Goal: Transaction & Acquisition: Download file/media

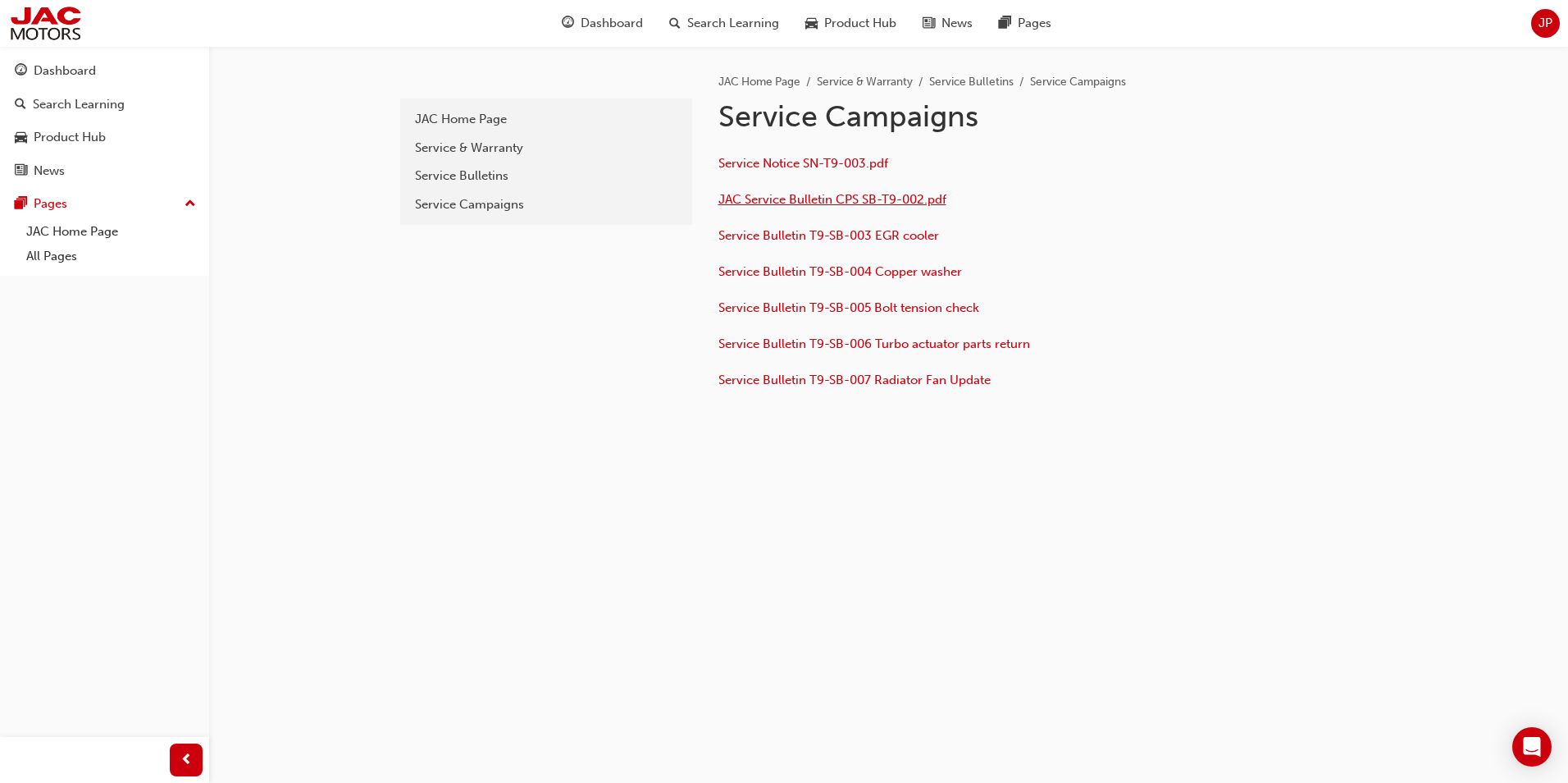
click at [805, 202] on span "JAC Service Bulletin CPS SB-T9-002.pdf" at bounding box center [832, 199] width 228 height 15
click at [787, 308] on span "Service Bulletin T9-SB-005 Bolt tension check" at bounding box center [849, 308] width 261 height 15
